Goal: Obtain resource: Download file/media

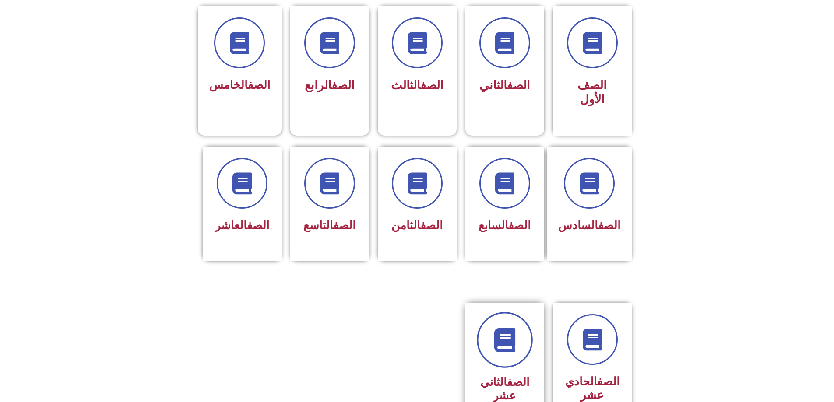
scroll to position [219, 0]
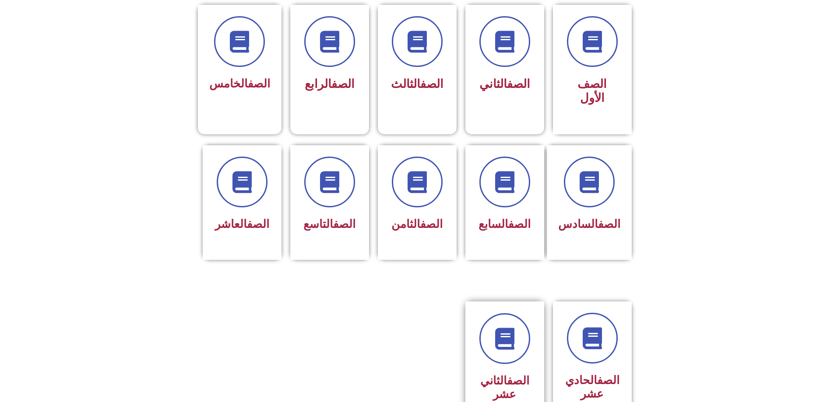
click at [495, 330] on div "الصف الثاني عشر" at bounding box center [504, 360] width 55 height 92
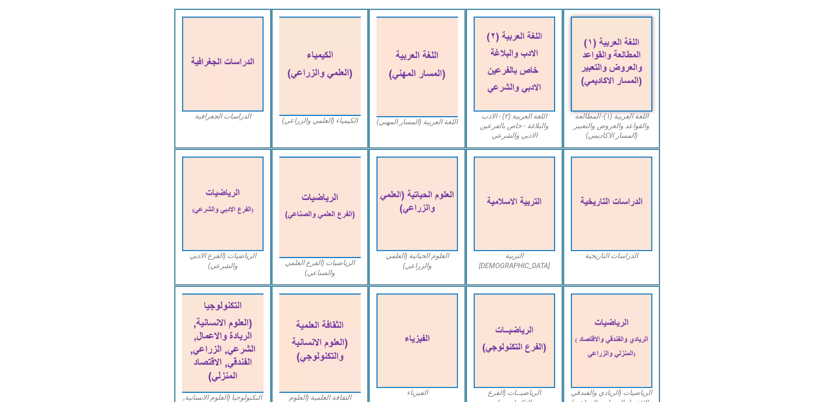
scroll to position [307, 0]
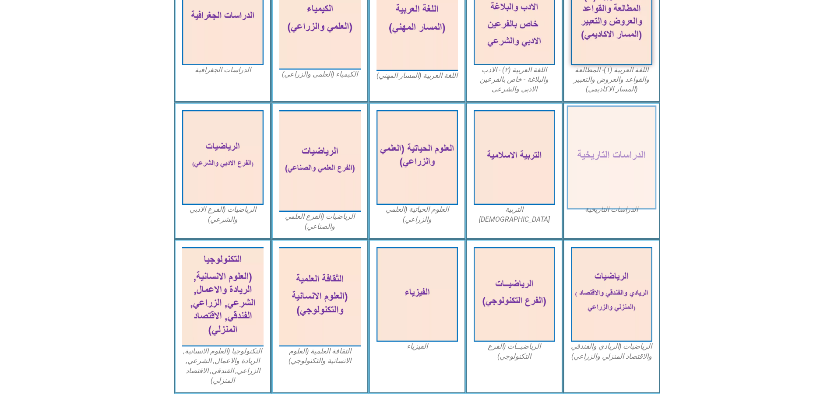
click at [608, 141] on img at bounding box center [612, 158] width 90 height 104
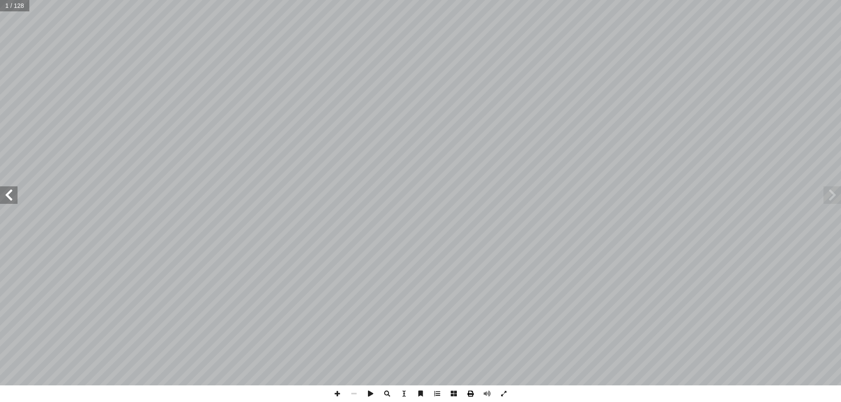
click at [471, 393] on span at bounding box center [470, 394] width 17 height 17
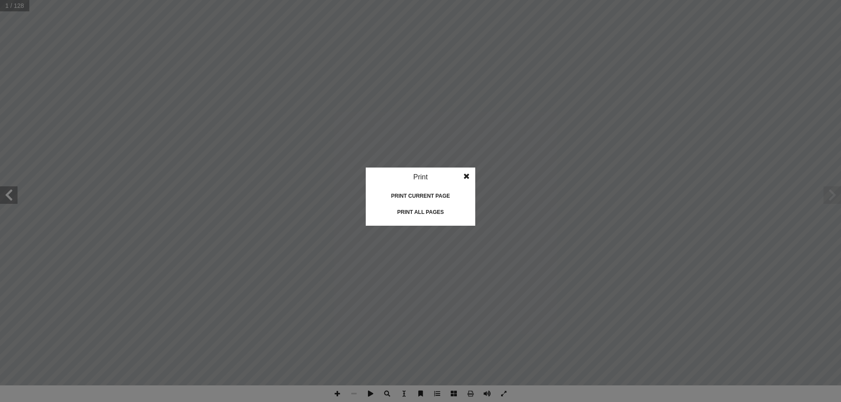
click at [413, 209] on div "Print all pages" at bounding box center [421, 212] width 88 height 14
